Goal: Information Seeking & Learning: Learn about a topic

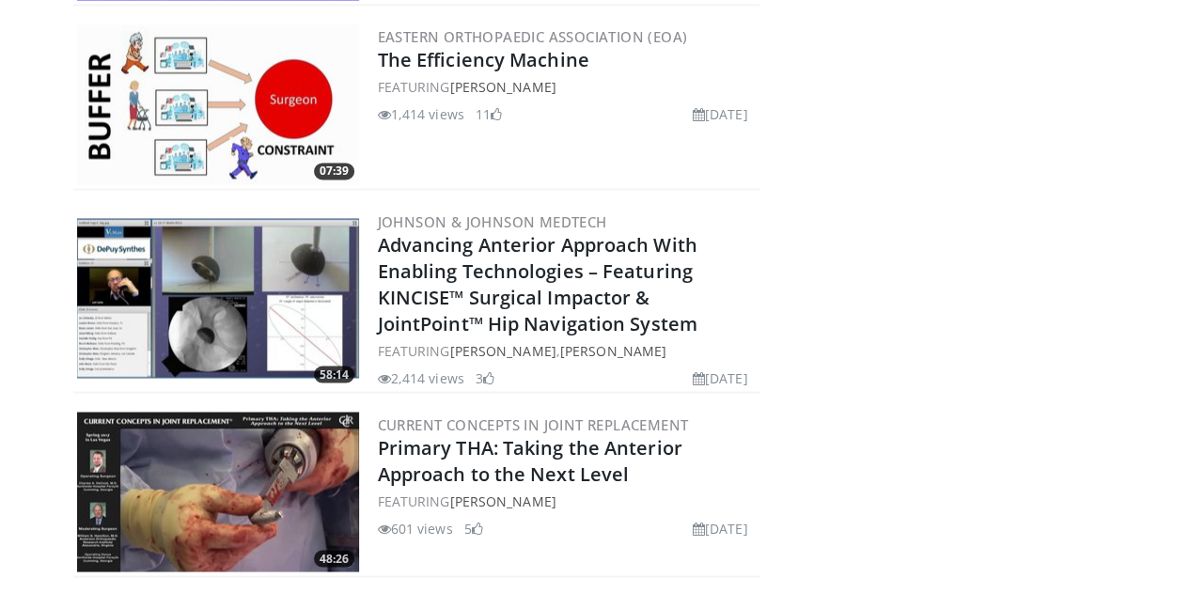
scroll to position [1155, 0]
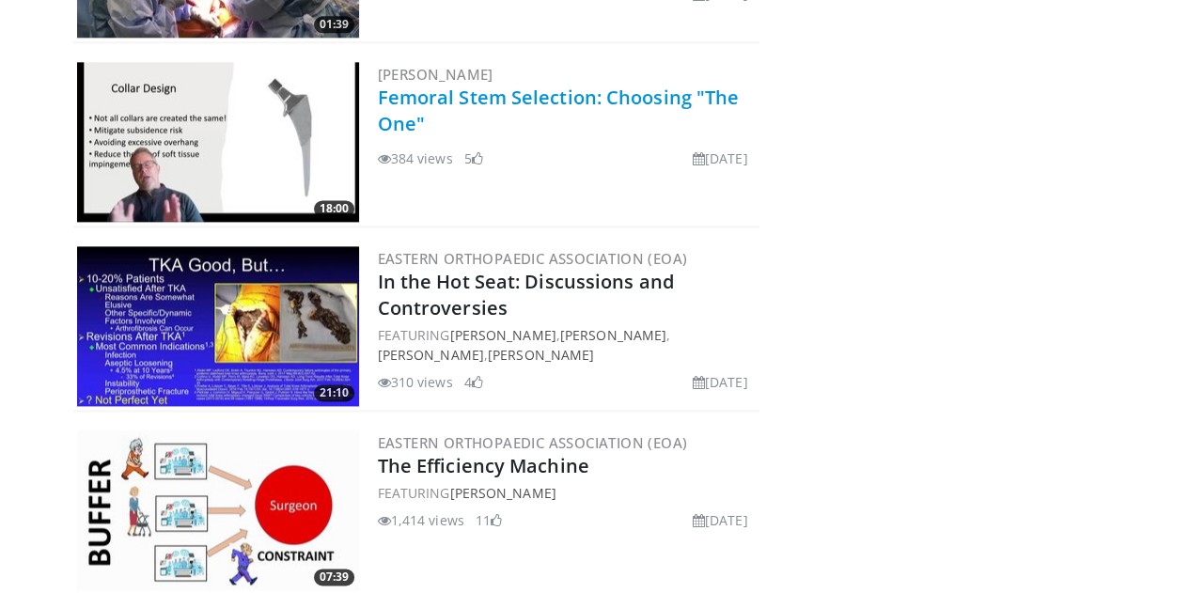
click at [453, 85] on link "Femoral Stem Selection: Choosing "The One"" at bounding box center [559, 111] width 362 height 52
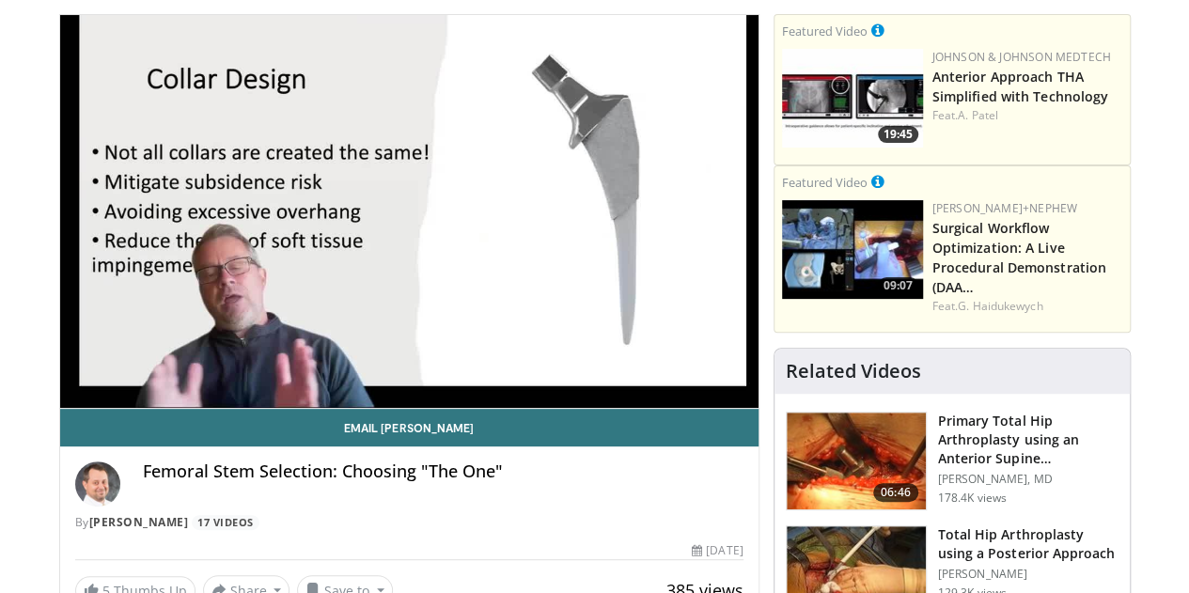
scroll to position [130, 0]
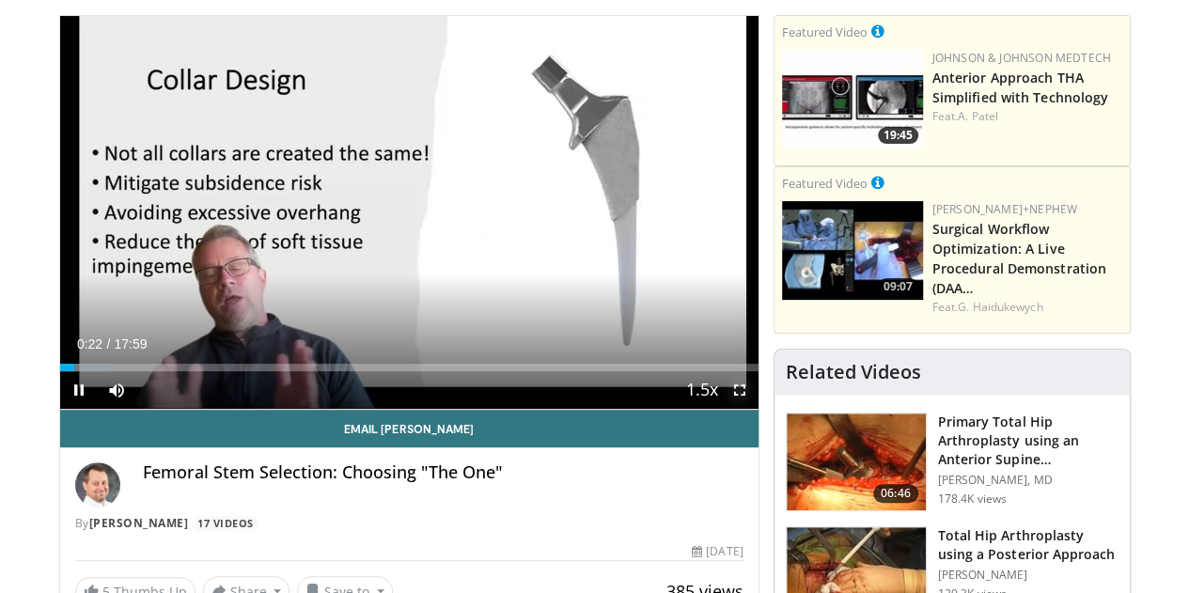
click at [755, 409] on span "Video Player" at bounding box center [740, 390] width 38 height 38
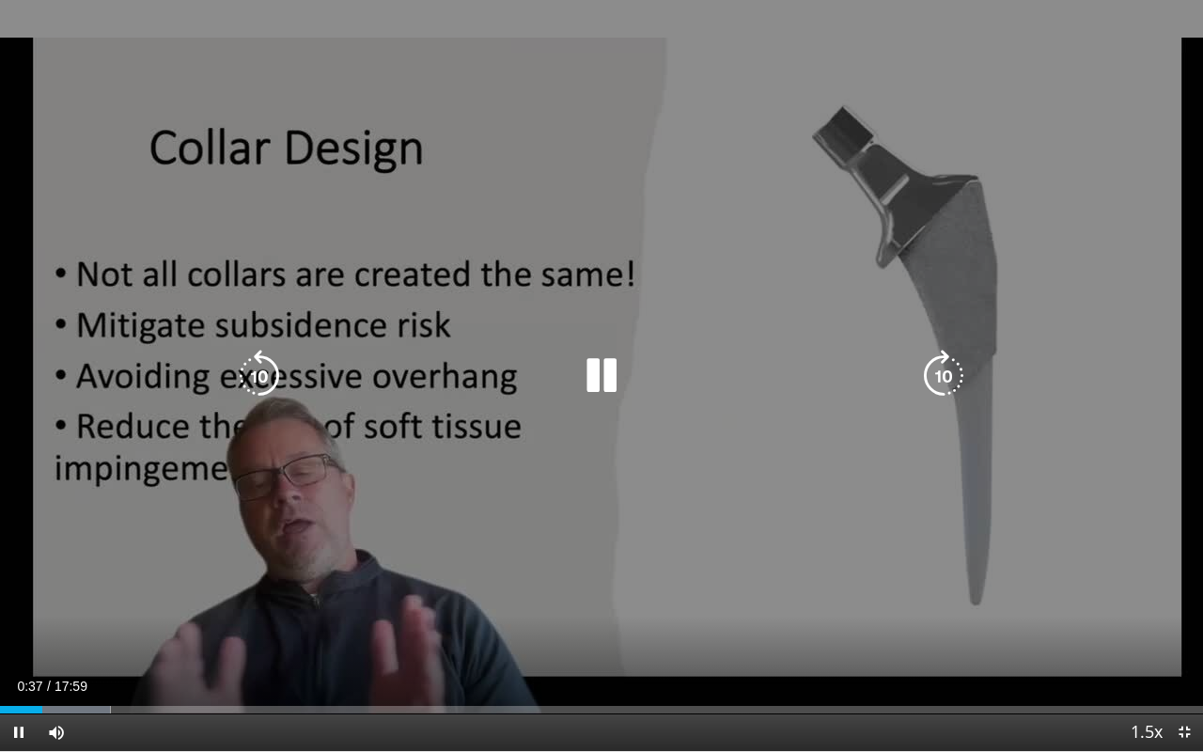
click at [940, 374] on icon "Video Player" at bounding box center [943, 376] width 53 height 53
click at [939, 372] on icon "Video Player" at bounding box center [943, 376] width 53 height 53
click at [935, 364] on icon "Video Player" at bounding box center [943, 376] width 53 height 53
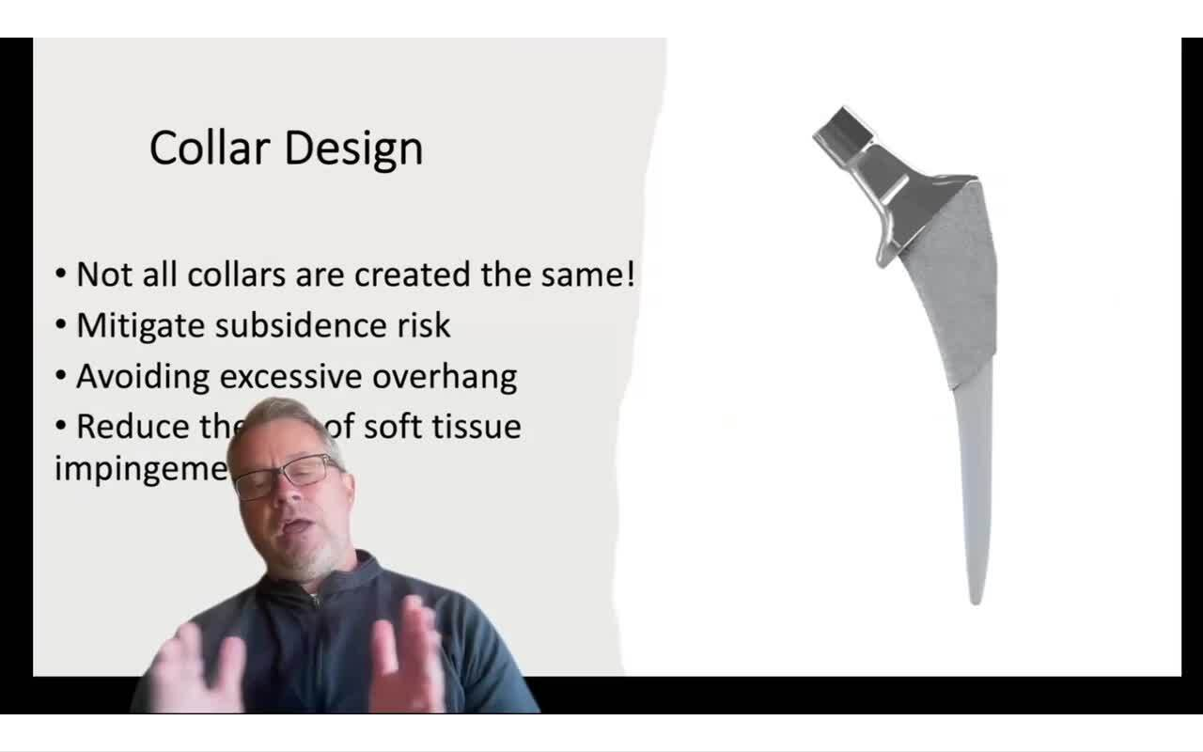
click at [935, 364] on div "10 seconds Tap to unmute" at bounding box center [601, 375] width 1203 height 751
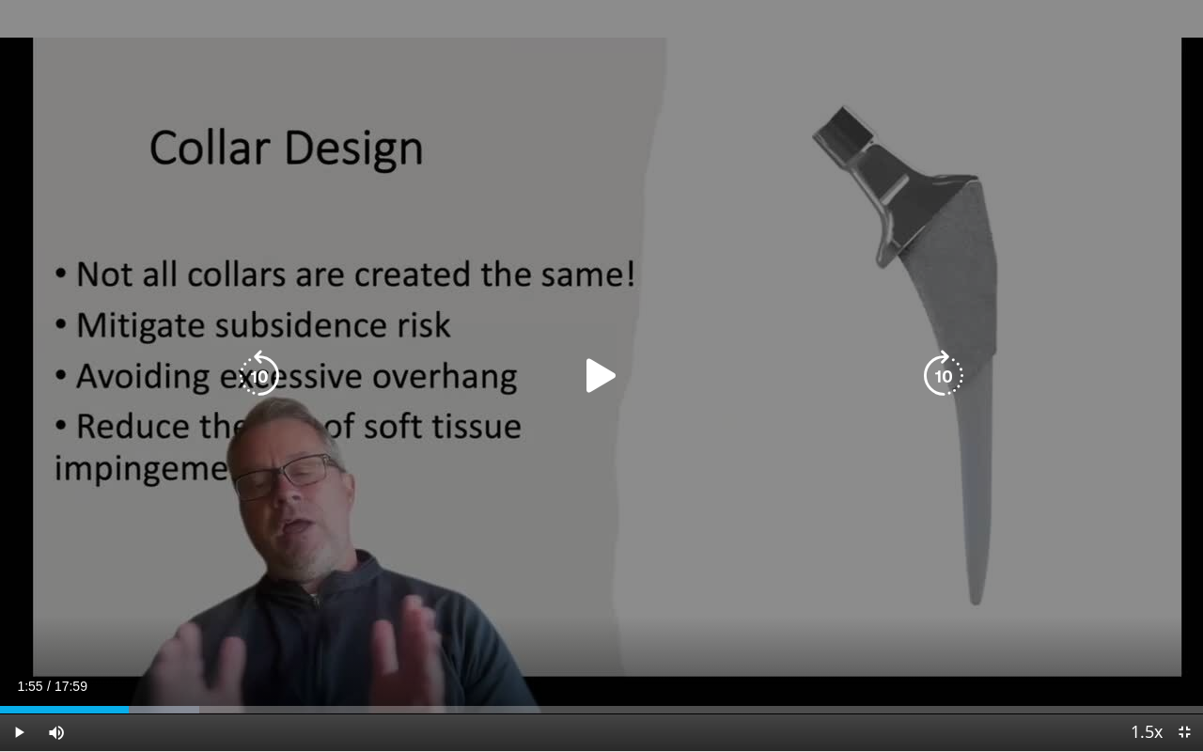
click at [592, 359] on icon "Video Player" at bounding box center [601, 376] width 53 height 53
click at [938, 381] on icon "Video Player" at bounding box center [943, 376] width 53 height 53
click at [923, 378] on icon "Video Player" at bounding box center [943, 376] width 53 height 53
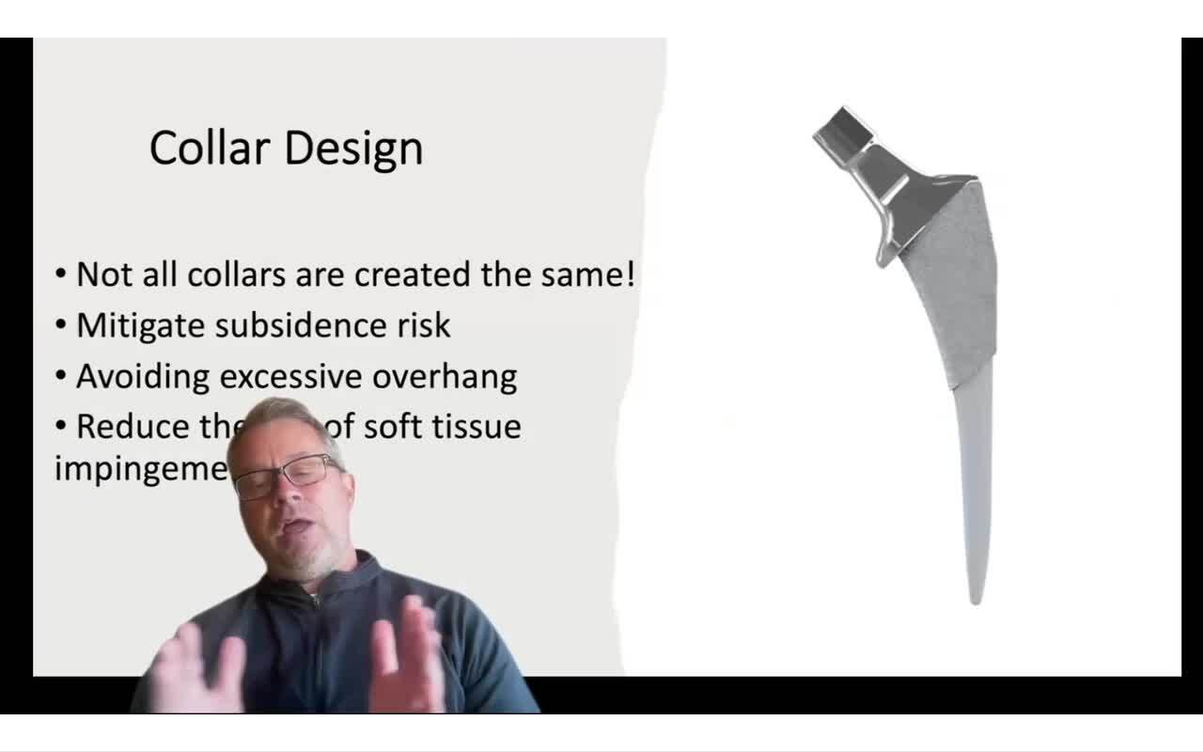
click at [923, 378] on div "10 seconds Tap to unmute" at bounding box center [601, 375] width 1203 height 751
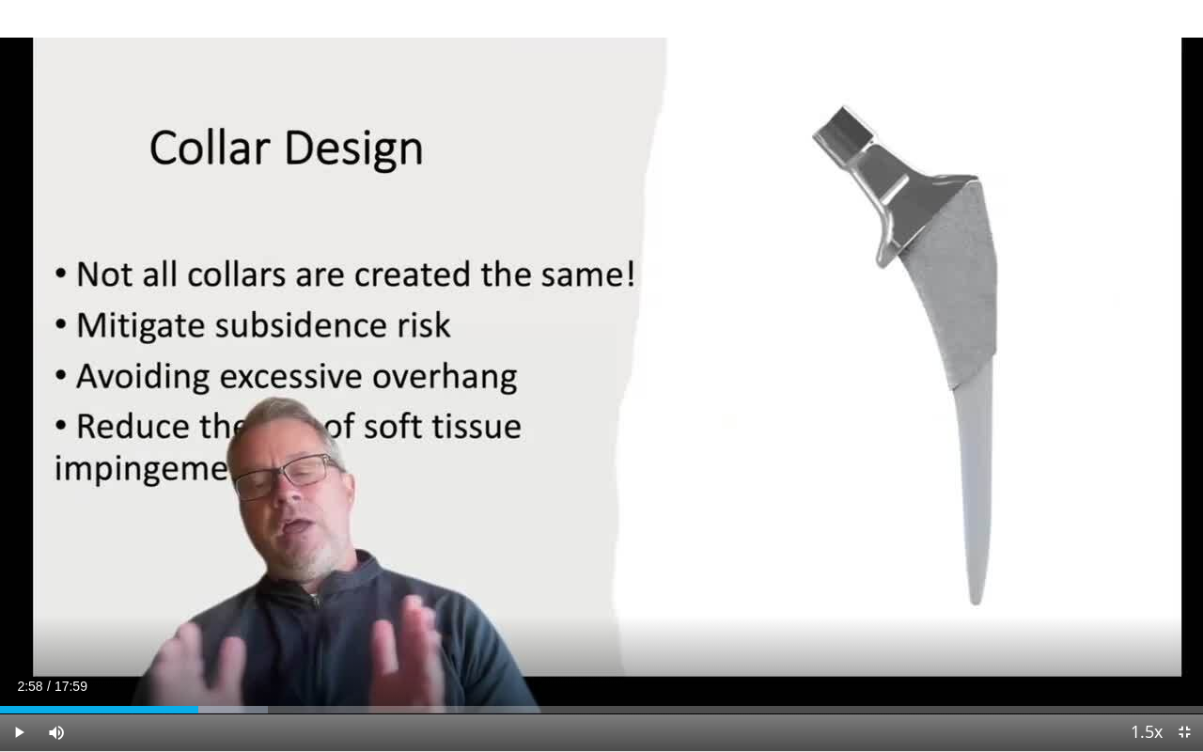
click at [923, 378] on div "10 seconds Tap to unmute" at bounding box center [601, 375] width 1203 height 751
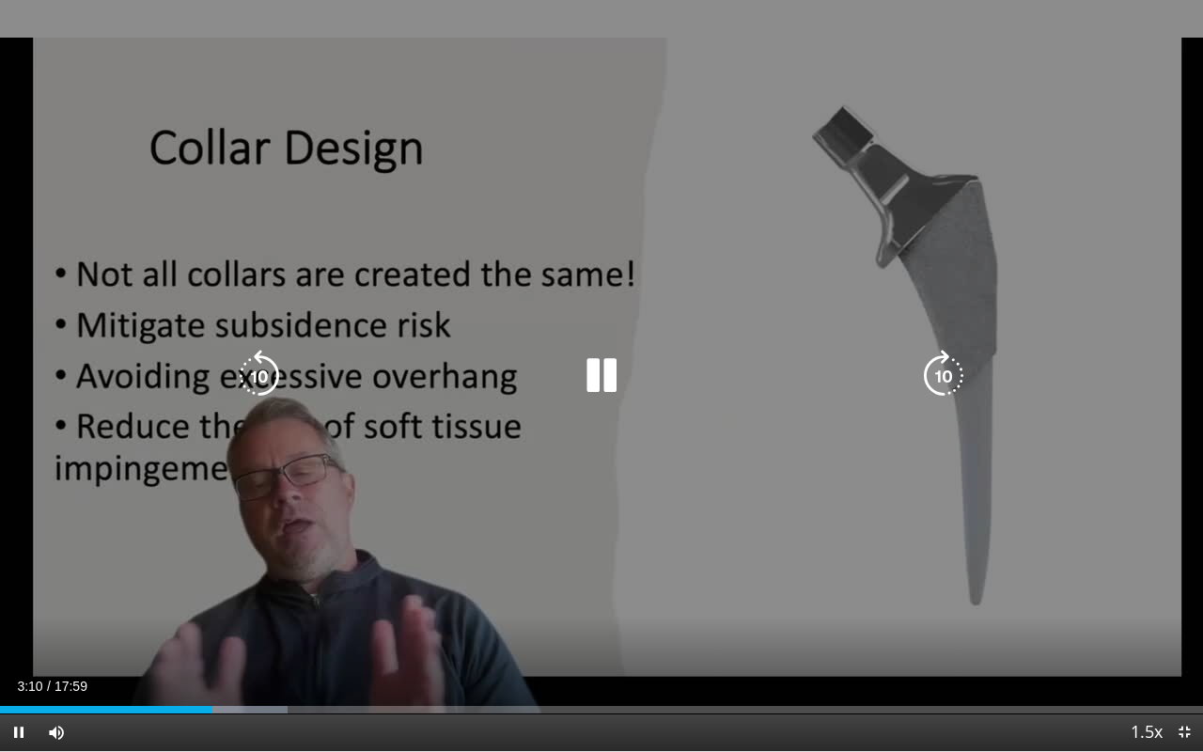
click at [926, 380] on icon "Video Player" at bounding box center [943, 376] width 53 height 53
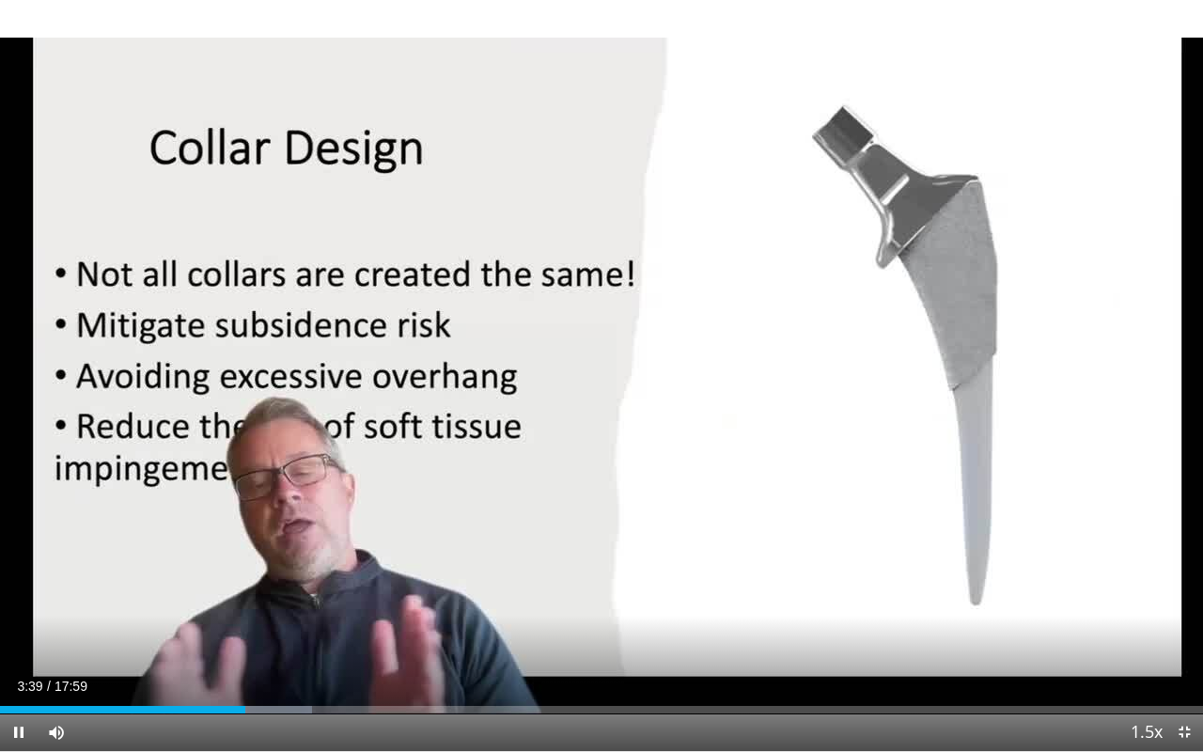
click at [927, 377] on div "10 seconds Tap to unmute" at bounding box center [601, 375] width 1203 height 751
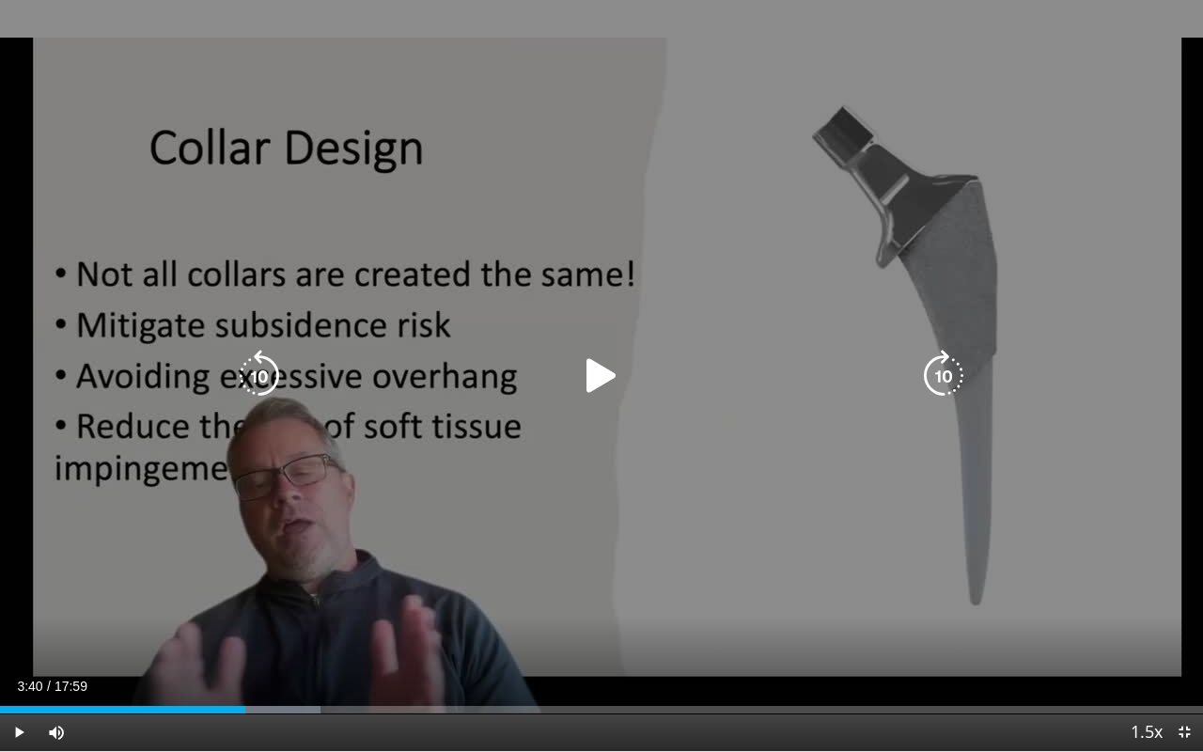
click at [927, 367] on icon "Video Player" at bounding box center [943, 376] width 53 height 53
click at [572, 369] on div "Video Player" at bounding box center [602, 376] width 722 height 38
click at [594, 370] on icon "Video Player" at bounding box center [601, 376] width 53 height 53
click at [951, 371] on icon "Video Player" at bounding box center [943, 376] width 53 height 53
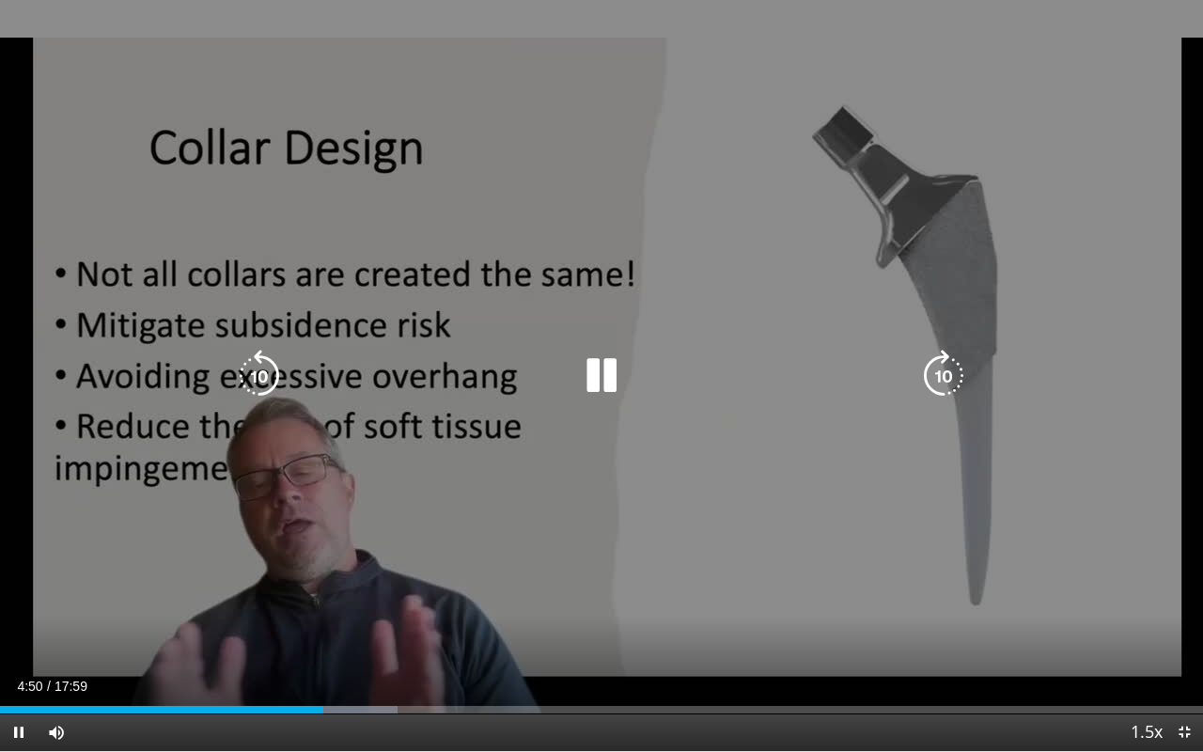
click at [948, 377] on icon "Video Player" at bounding box center [943, 376] width 53 height 53
click at [966, 368] on icon "Video Player" at bounding box center [943, 376] width 53 height 53
click at [258, 382] on icon "Video Player" at bounding box center [259, 376] width 53 height 53
click at [936, 370] on div "20 seconds Tap to unmute" at bounding box center [601, 375] width 1203 height 751
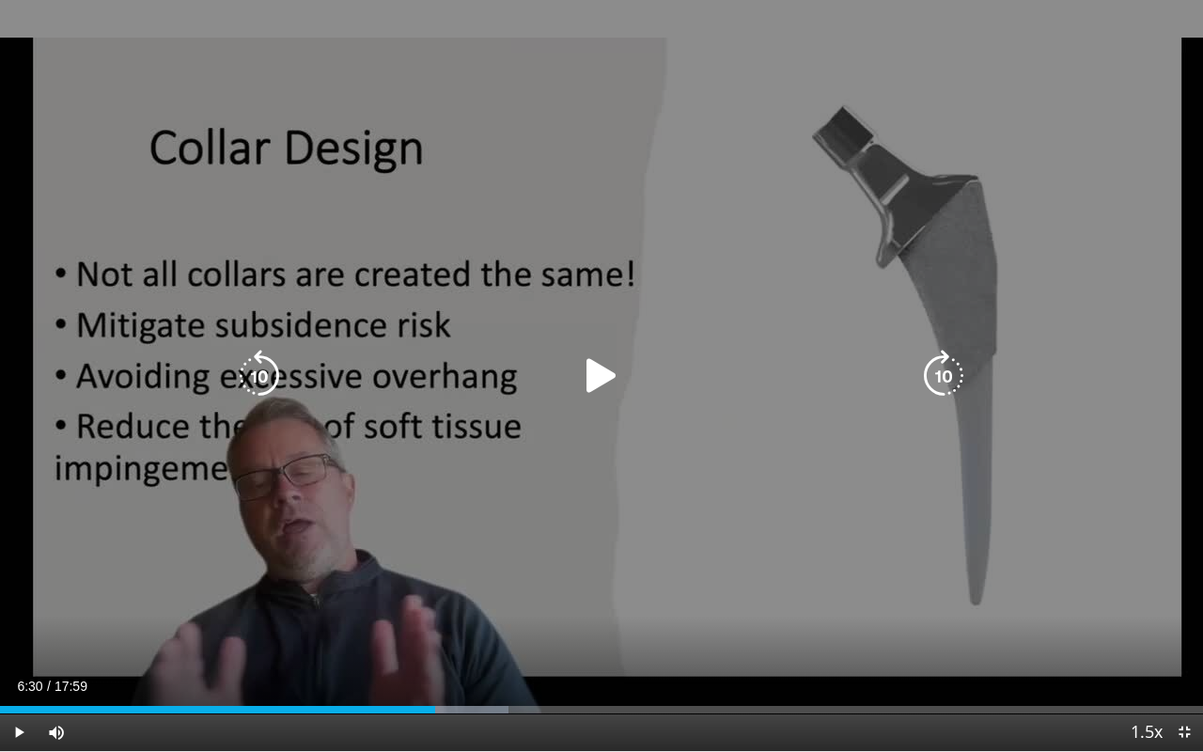
click at [932, 370] on icon "Video Player" at bounding box center [943, 376] width 53 height 53
click at [577, 363] on icon "Video Player" at bounding box center [601, 376] width 53 height 53
click at [940, 374] on icon "Video Player" at bounding box center [943, 376] width 53 height 53
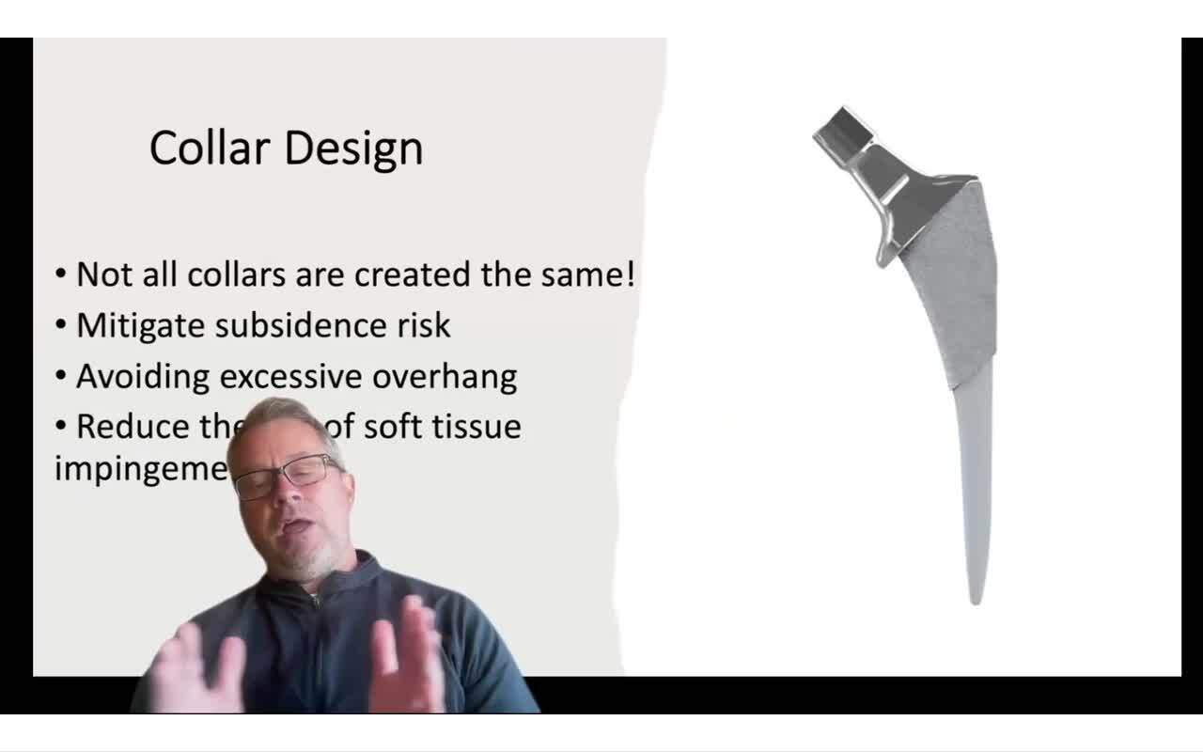
click at [940, 374] on div "30 seconds Tap to unmute" at bounding box center [601, 375] width 1203 height 751
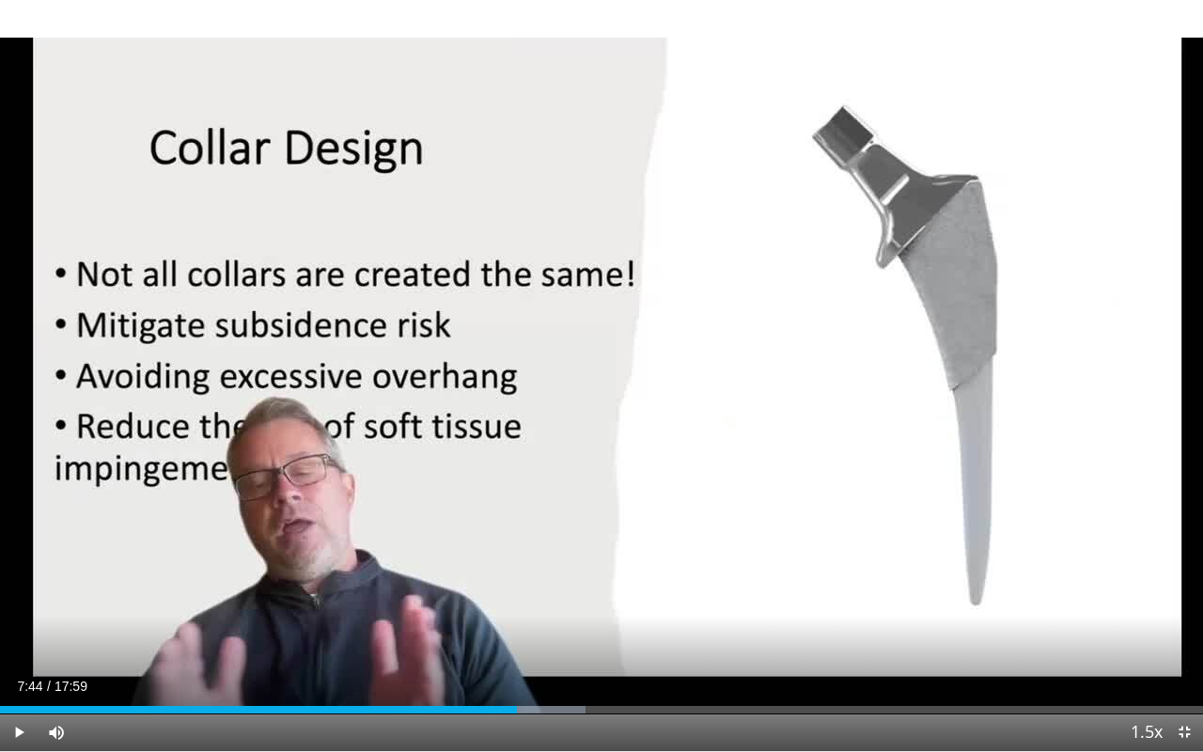
click at [940, 374] on div "30 seconds Tap to unmute" at bounding box center [601, 375] width 1203 height 751
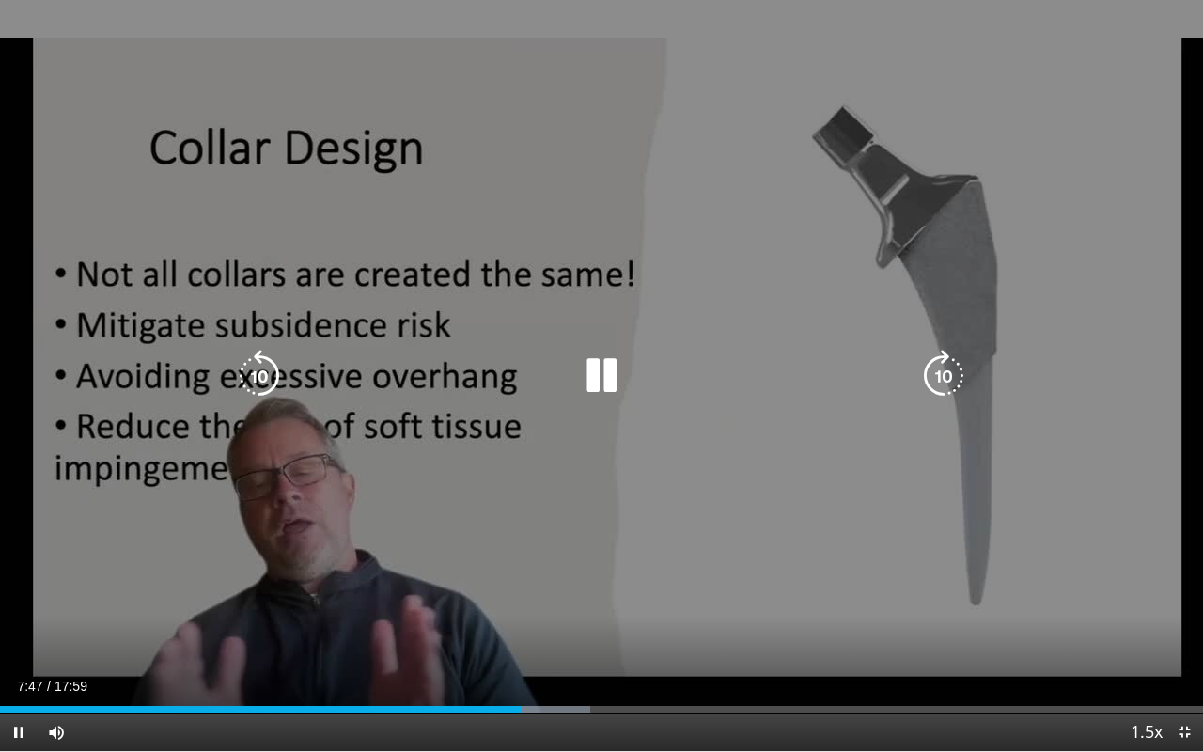
click at [938, 368] on icon "Video Player" at bounding box center [943, 376] width 53 height 53
click at [934, 370] on icon "Video Player" at bounding box center [943, 376] width 53 height 53
click at [938, 365] on icon "Video Player" at bounding box center [943, 376] width 53 height 53
click at [953, 365] on icon "Video Player" at bounding box center [943, 376] width 53 height 53
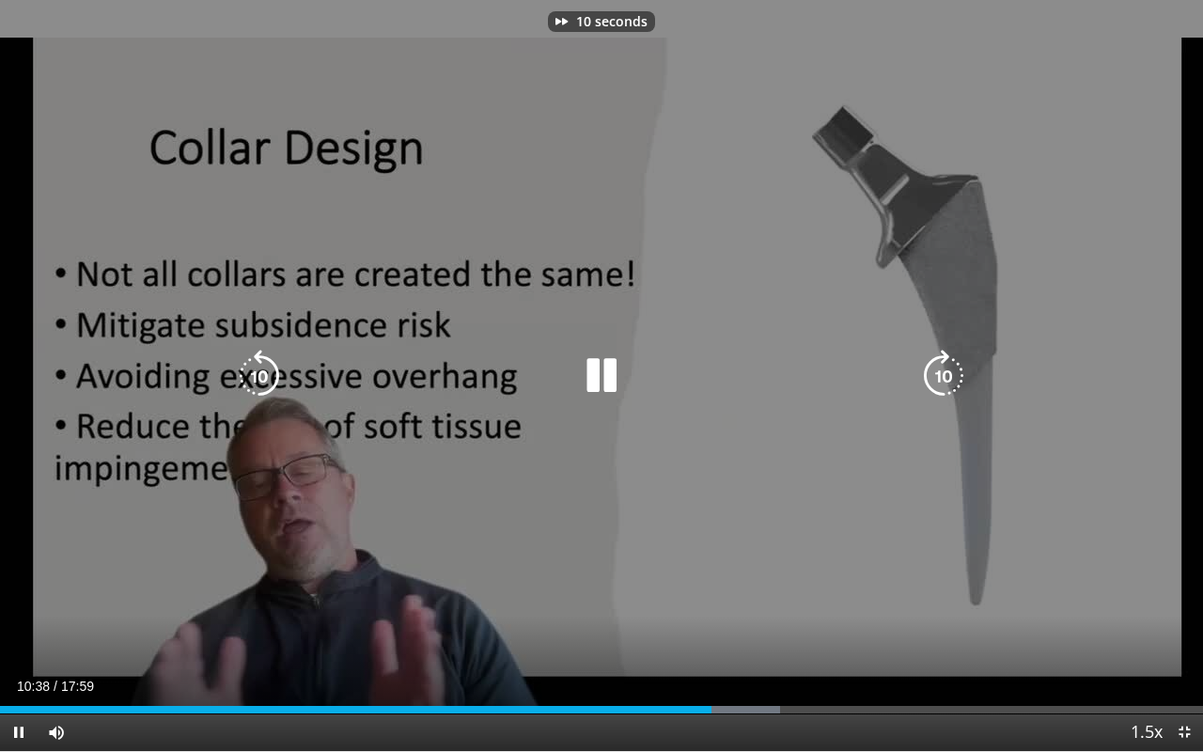
click at [953, 365] on icon "Video Player" at bounding box center [943, 376] width 53 height 53
click at [942, 367] on icon "Video Player" at bounding box center [943, 376] width 53 height 53
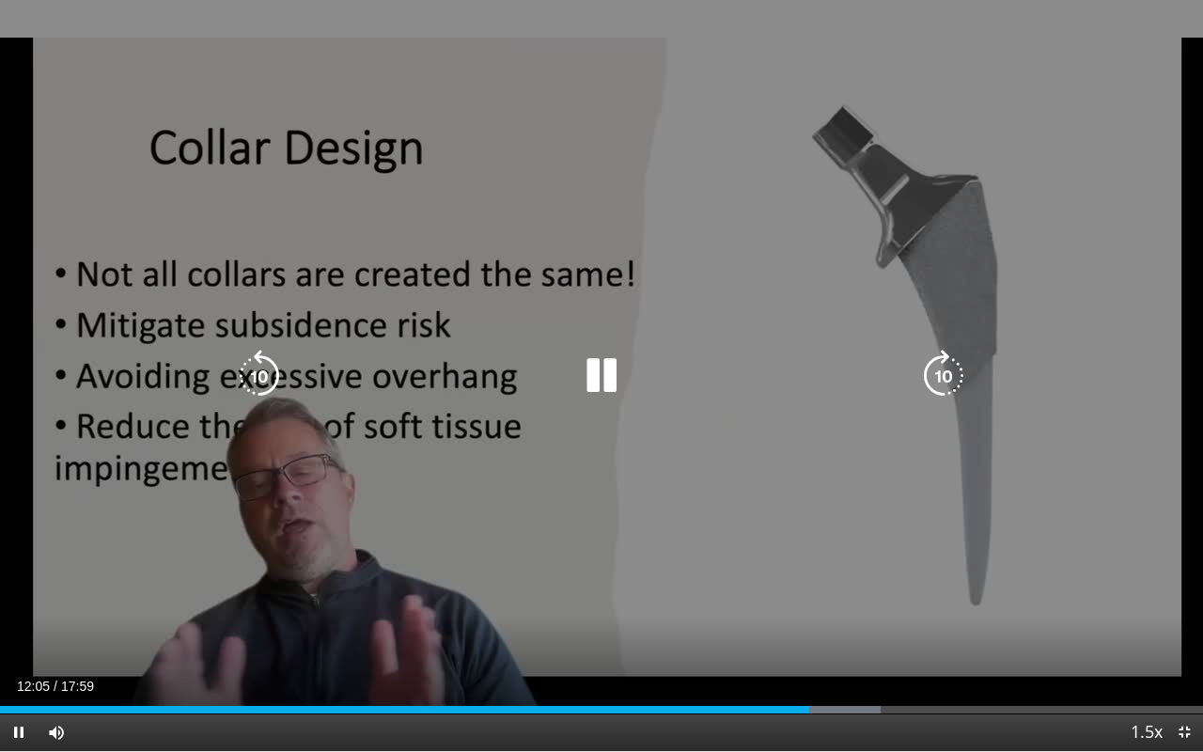
click at [942, 367] on icon "Video Player" at bounding box center [943, 376] width 53 height 53
click at [254, 378] on icon "Video Player" at bounding box center [259, 376] width 53 height 53
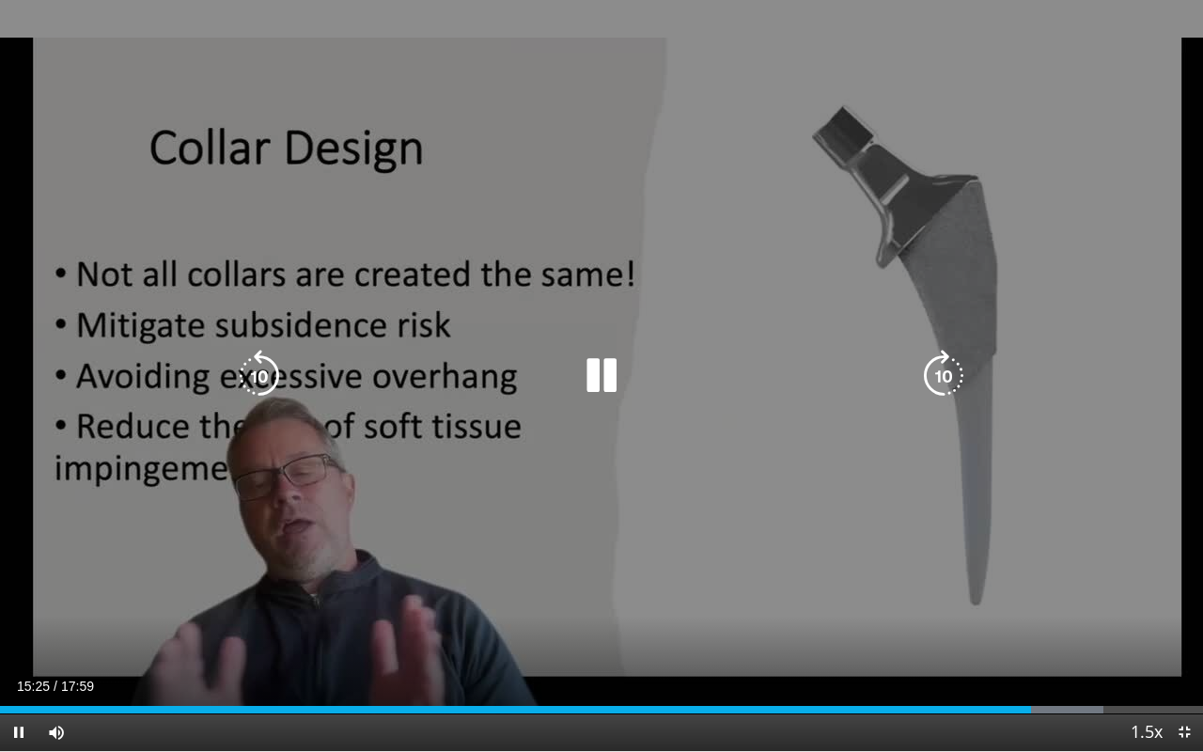
click at [607, 380] on icon "Video Player" at bounding box center [601, 376] width 53 height 53
click at [252, 379] on icon "Video Player" at bounding box center [259, 376] width 53 height 53
click at [611, 370] on icon "Video Player" at bounding box center [601, 376] width 53 height 53
click at [603, 373] on icon "Video Player" at bounding box center [601, 376] width 53 height 53
click at [591, 375] on icon "Video Player" at bounding box center [601, 376] width 53 height 53
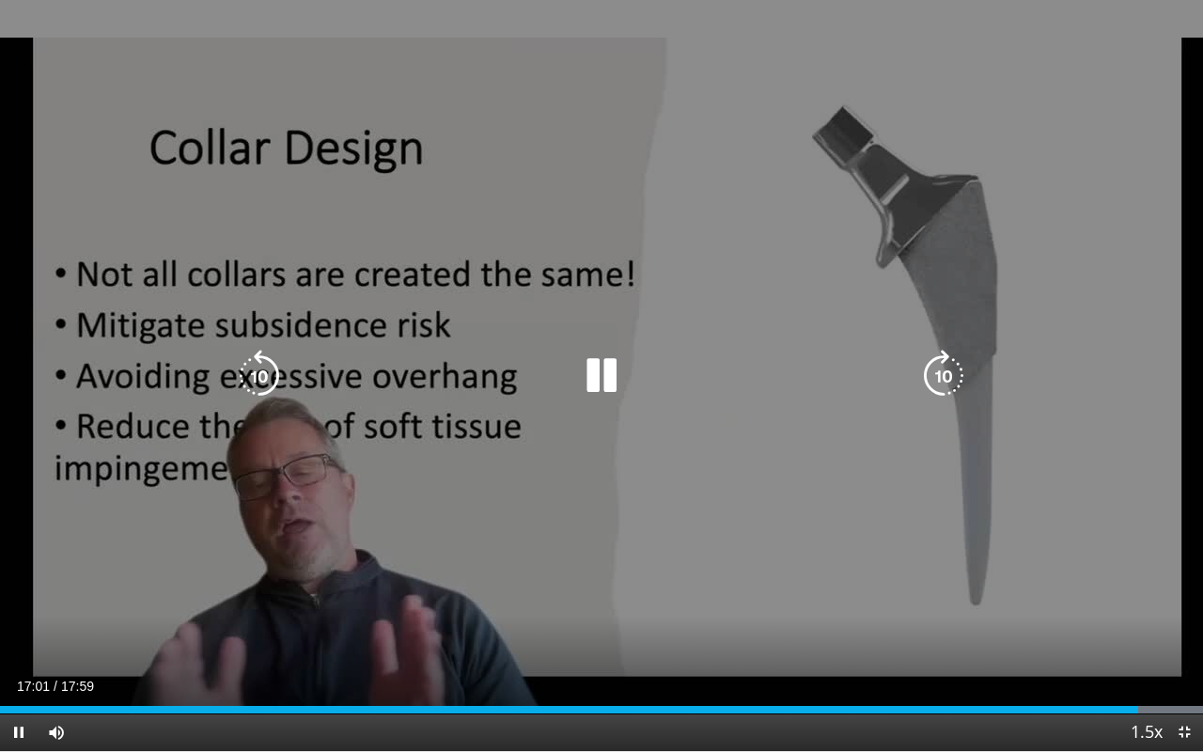
click at [943, 371] on icon "Video Player" at bounding box center [943, 376] width 53 height 53
click at [942, 365] on icon "Video Player" at bounding box center [943, 376] width 53 height 53
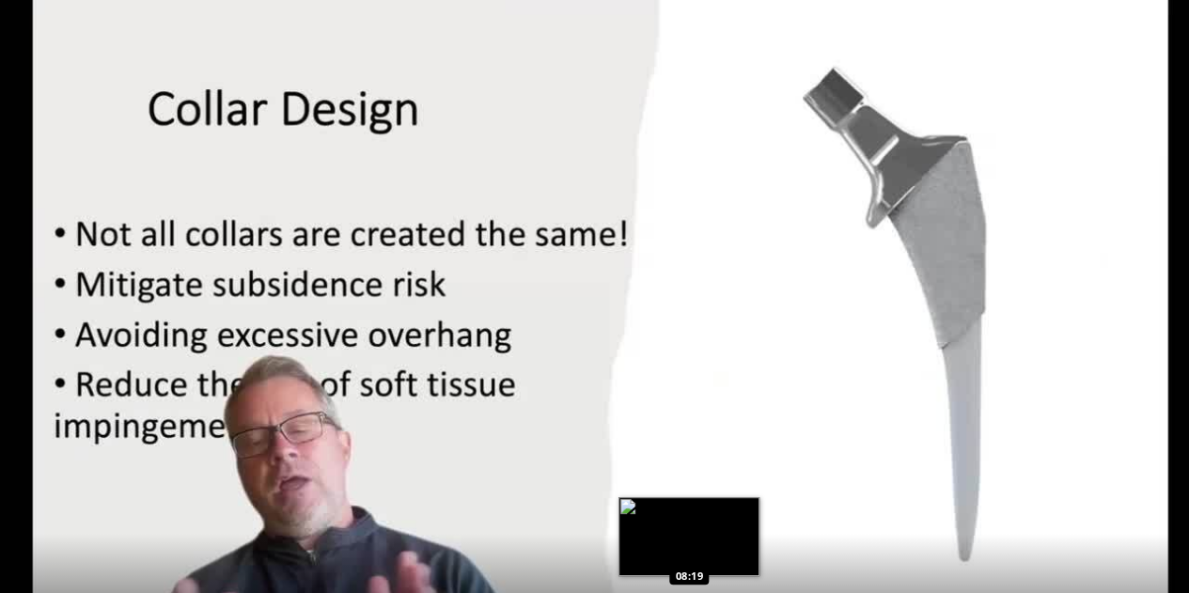
scroll to position [139, 0]
